Goal: Use online tool/utility: Utilize a website feature to perform a specific function

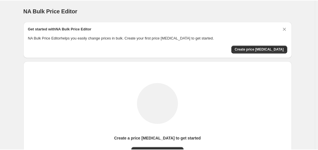
scroll to position [63, 0]
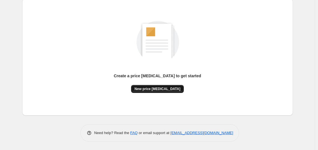
click at [161, 89] on span "New price [MEDICAL_DATA]" at bounding box center [157, 89] width 46 height 5
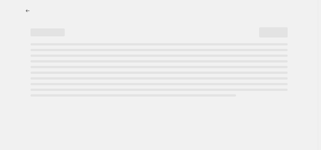
select select "percentage"
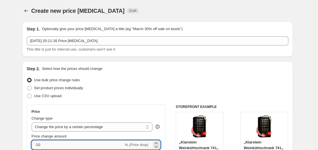
click at [92, 146] on input "-10" at bounding box center [78, 145] width 92 height 9
type input "-1"
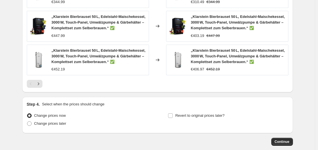
scroll to position [451, 0]
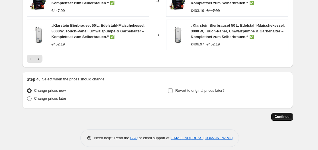
type input "-30"
click at [292, 113] on button "Continue" at bounding box center [282, 117] width 22 height 8
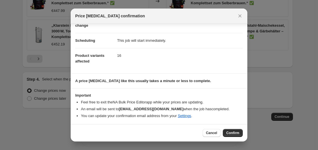
scroll to position [37, 0]
click at [237, 130] on button "Confirm" at bounding box center [233, 133] width 20 height 8
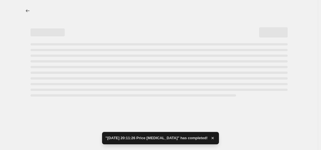
select select "percentage"
